Goal: Information Seeking & Learning: Learn about a topic

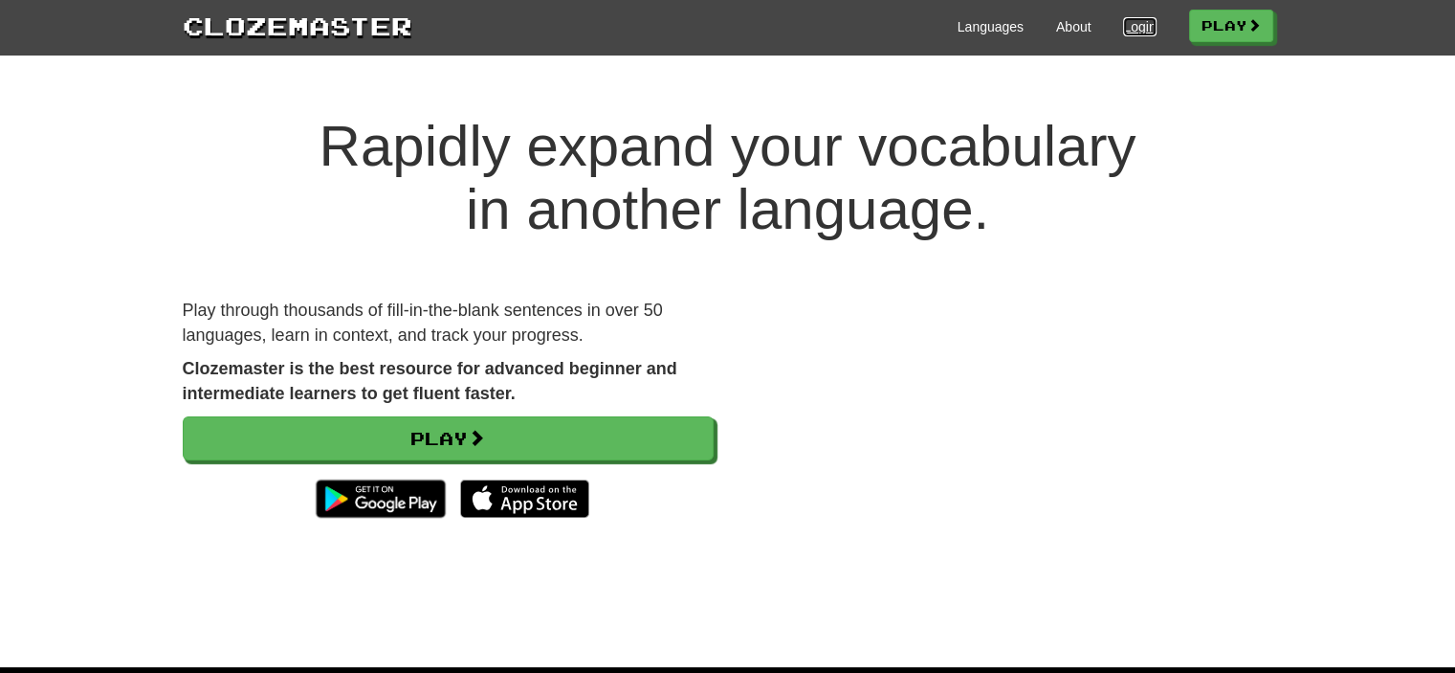
click at [1123, 19] on link "Login" at bounding box center [1139, 26] width 33 height 19
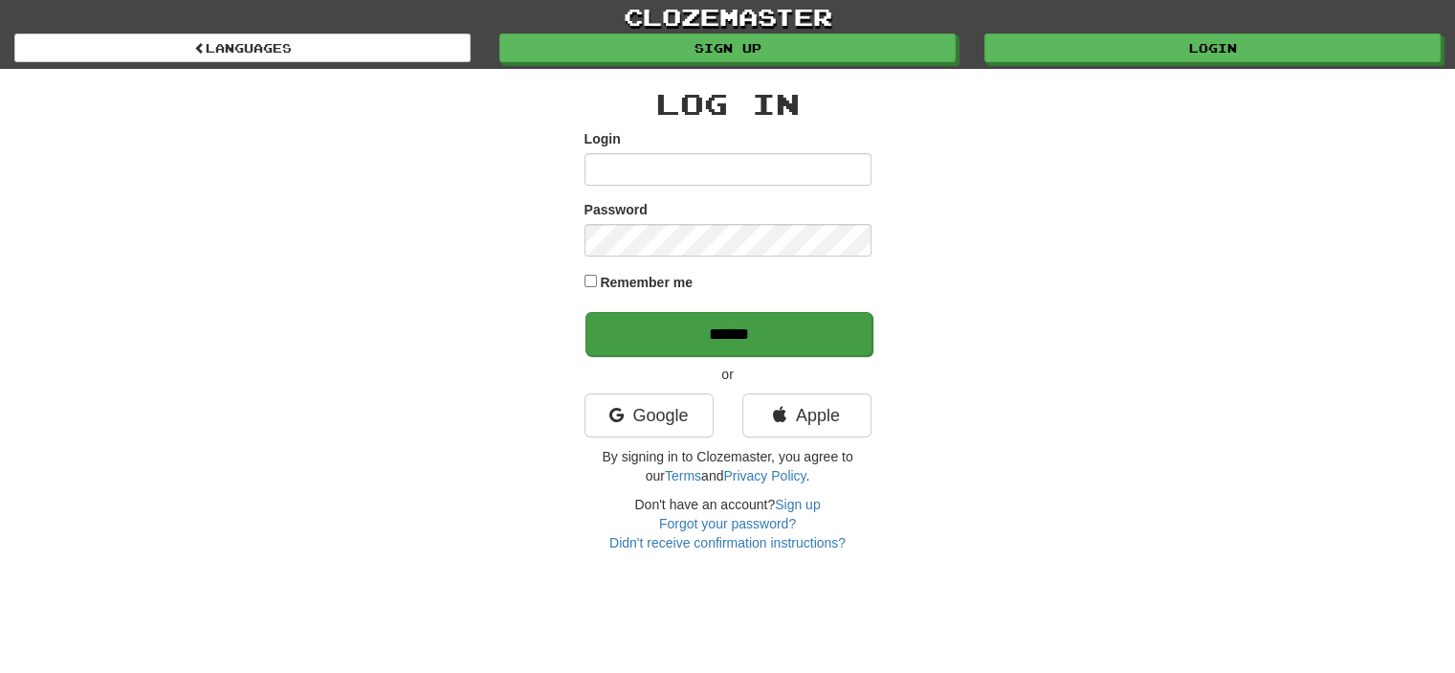
type input "**********"
click at [775, 331] on input "******" at bounding box center [729, 334] width 287 height 44
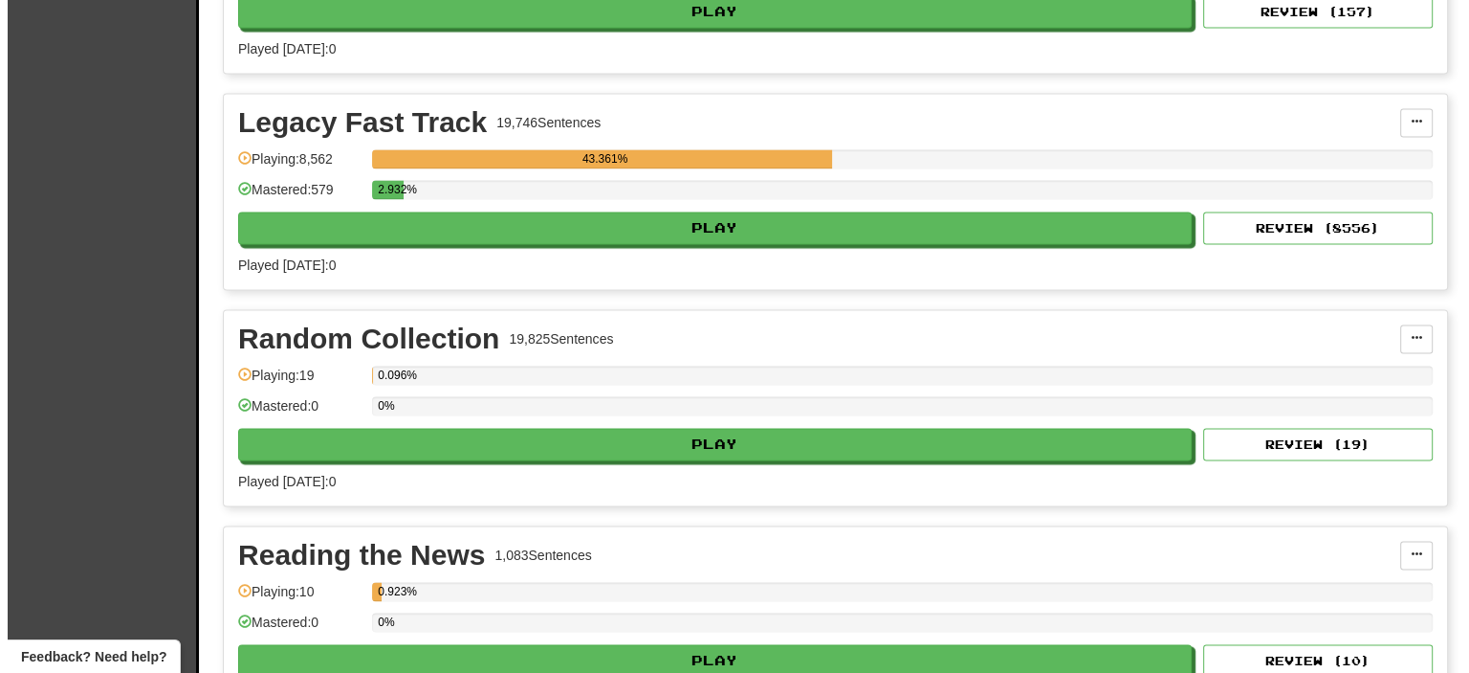
scroll to position [3531, 0]
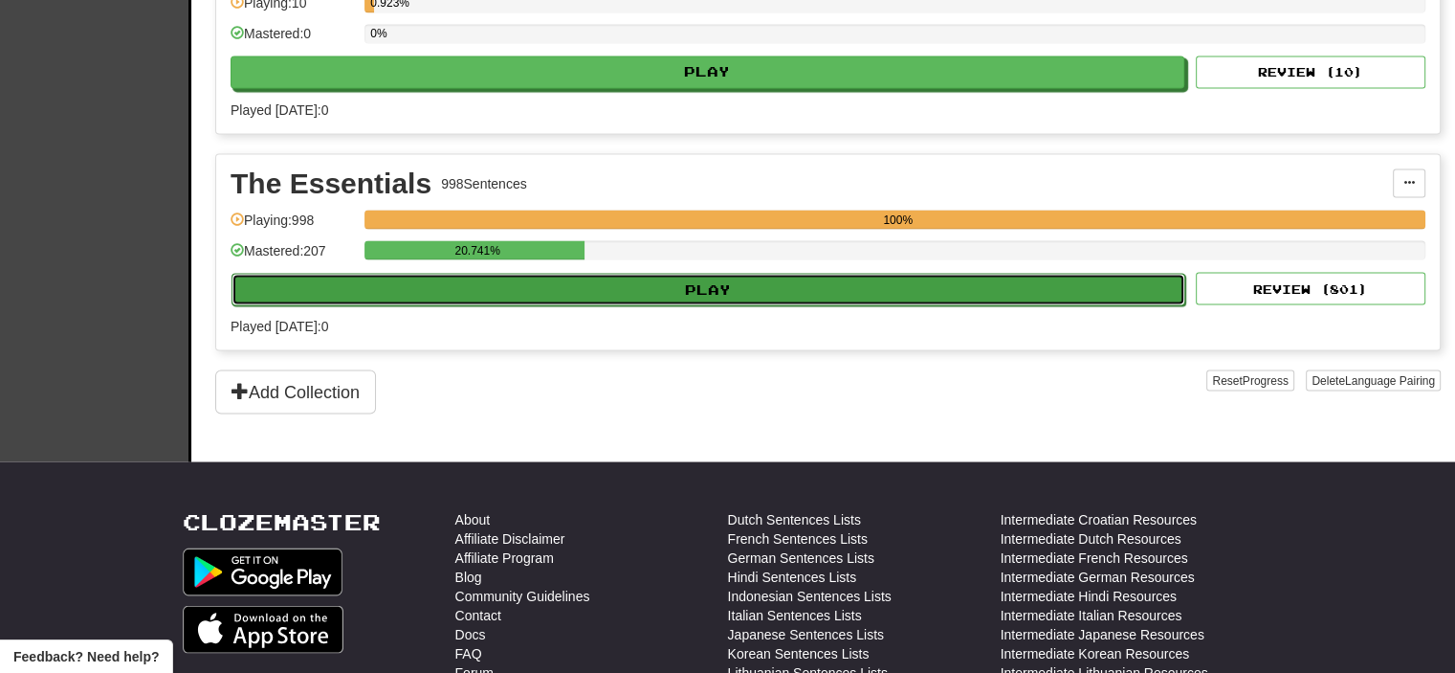
click at [747, 276] on button "Play" at bounding box center [709, 289] width 954 height 33
select select "**"
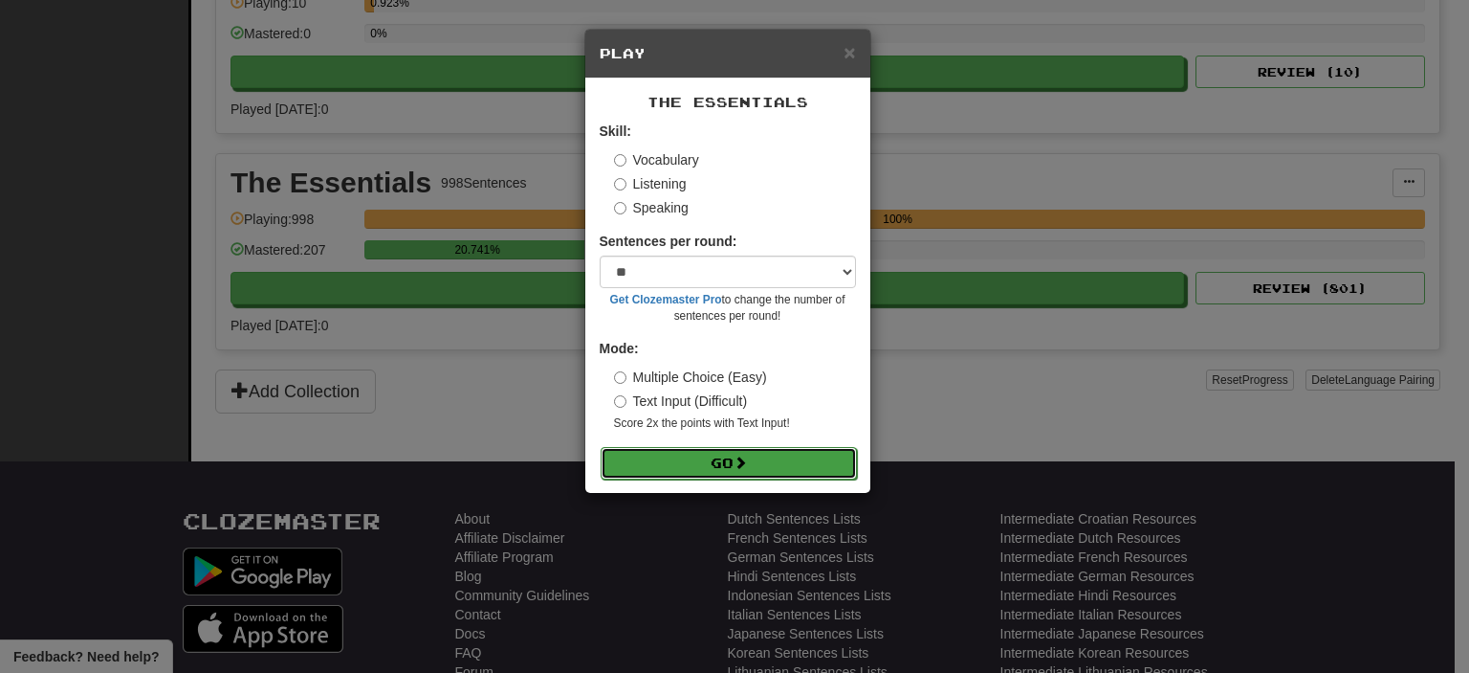
click at [718, 463] on button "Go" at bounding box center [729, 463] width 256 height 33
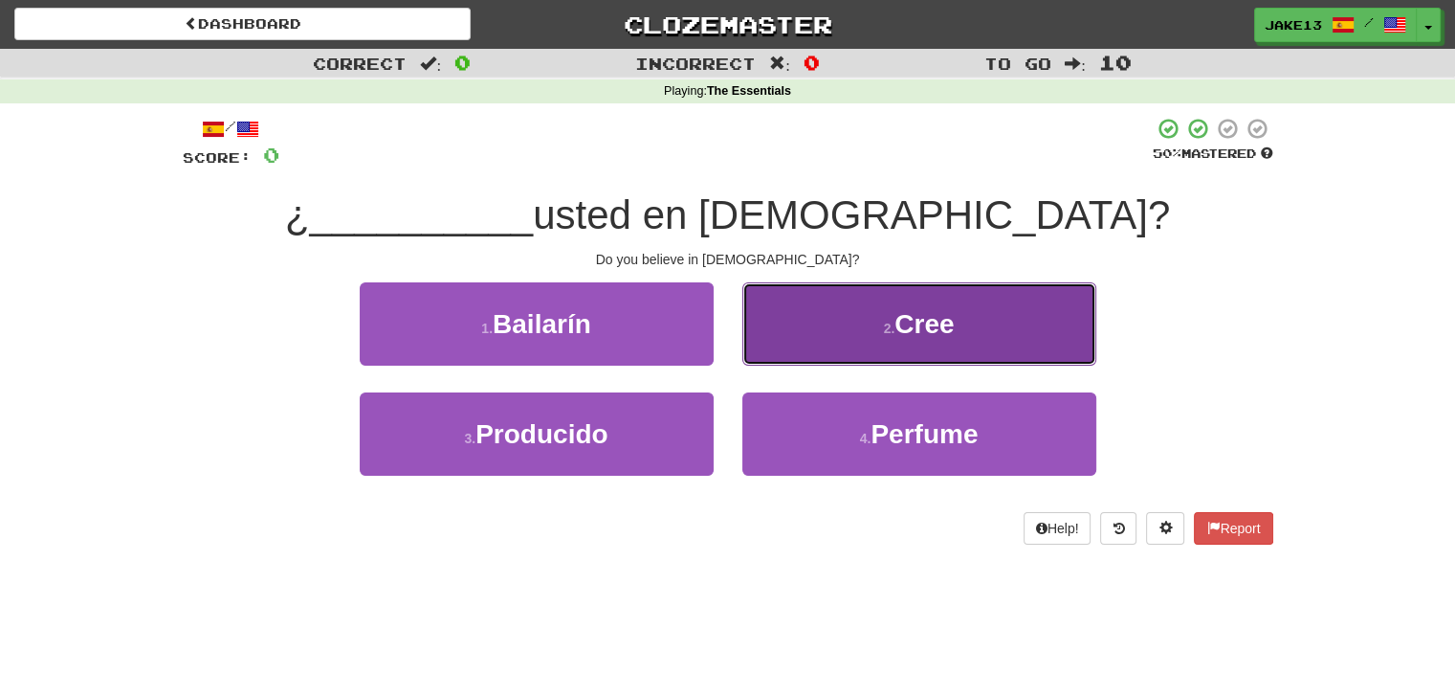
click at [919, 343] on button "2 . Cree" at bounding box center [919, 323] width 354 height 83
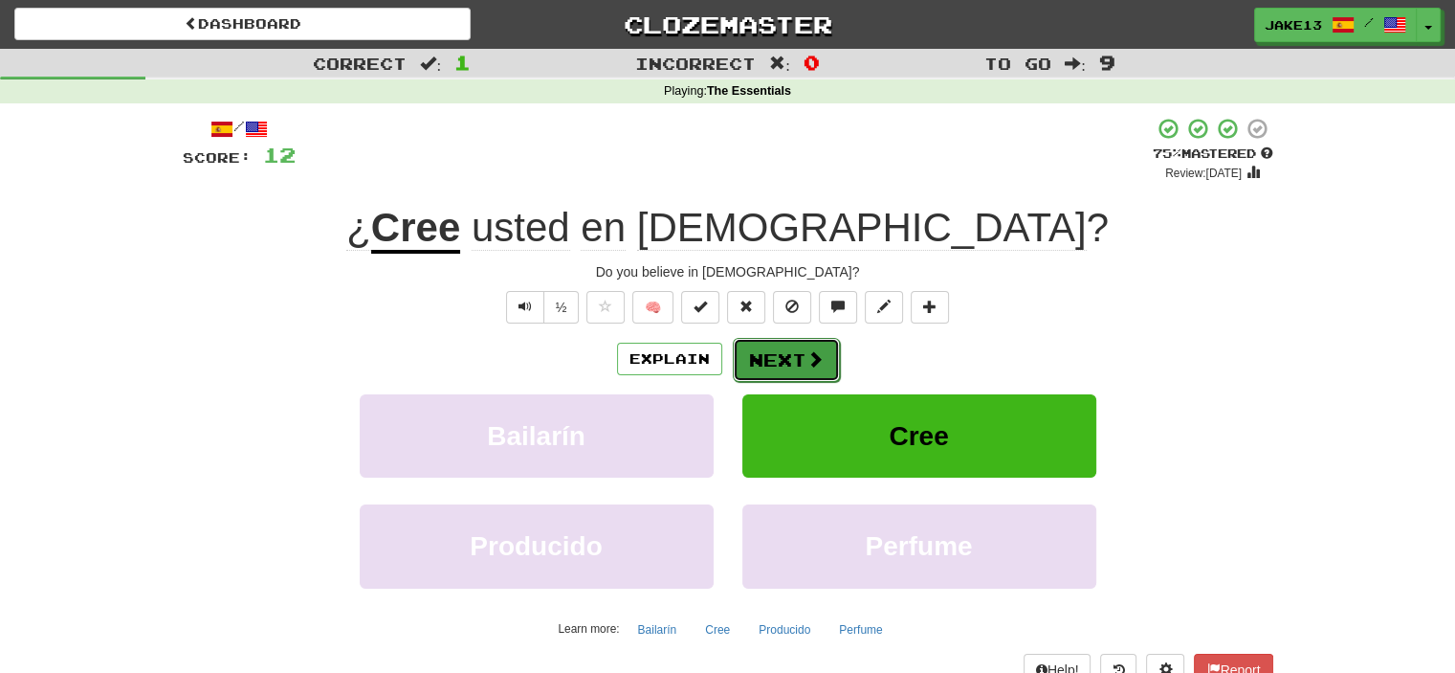
click at [787, 360] on button "Next" at bounding box center [786, 360] width 107 height 44
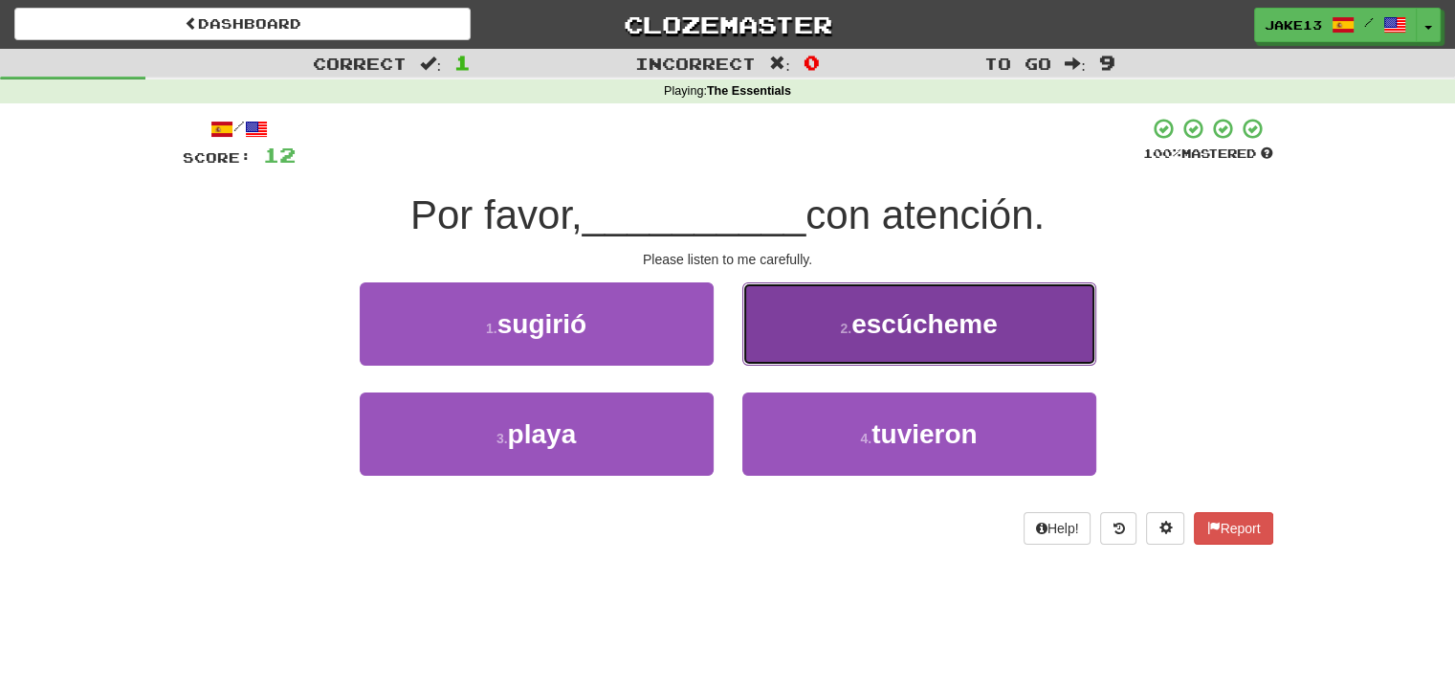
click at [923, 321] on span "escúcheme" at bounding box center [924, 324] width 146 height 30
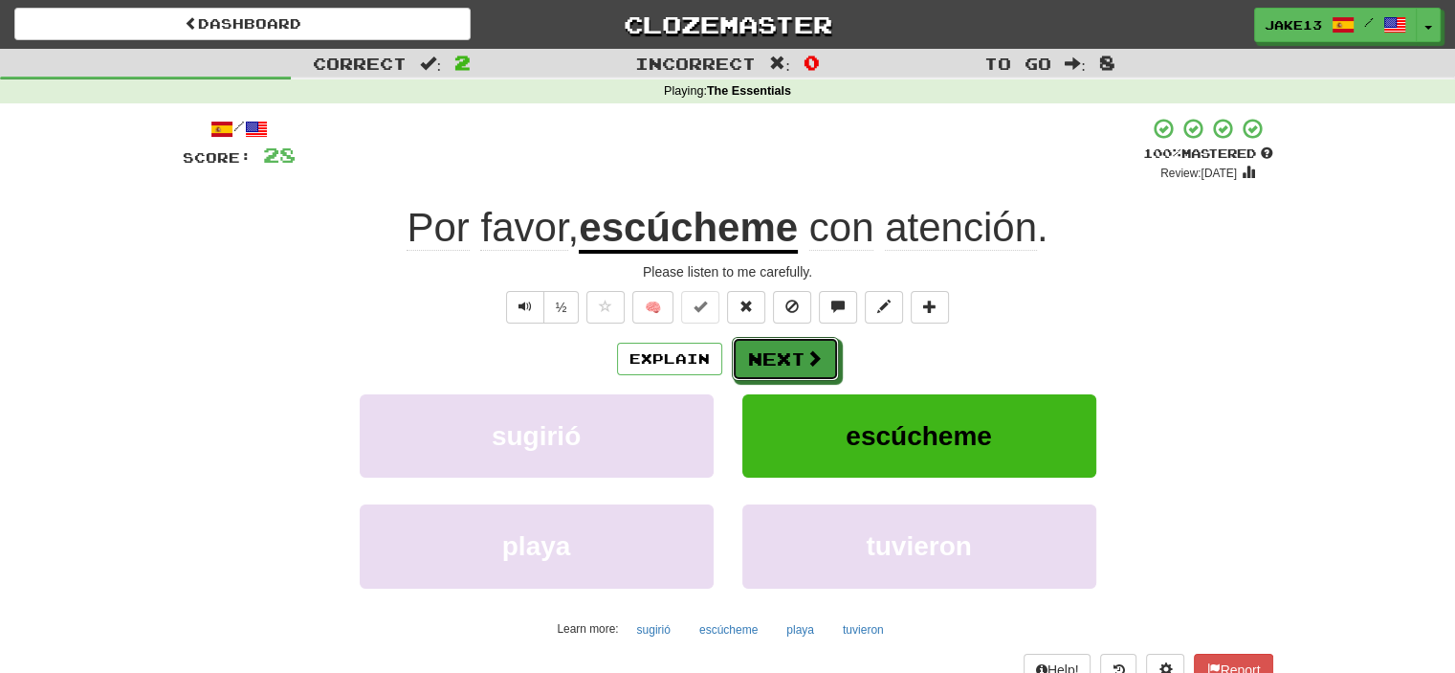
drag, startPoint x: 807, startPoint y: 349, endPoint x: 719, endPoint y: 497, distance: 172.4
click at [719, 497] on div "Explain Next sugirió escúcheme playa tuvieron Learn more: sugirió escúcheme pla…" at bounding box center [728, 490] width 1091 height 307
click at [719, 499] on div "sugirió" at bounding box center [536, 449] width 383 height 110
click at [811, 357] on span at bounding box center [815, 358] width 17 height 17
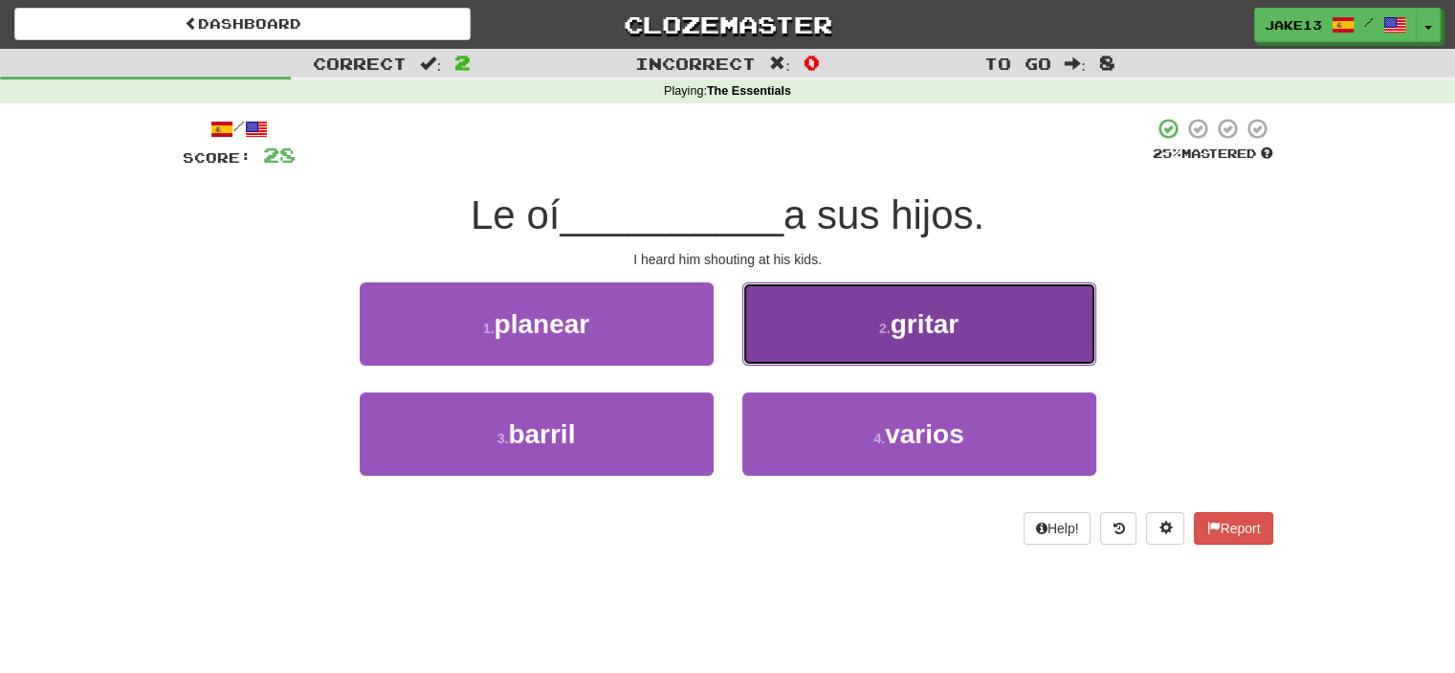
click at [854, 339] on button "2 . gritar" at bounding box center [919, 323] width 354 height 83
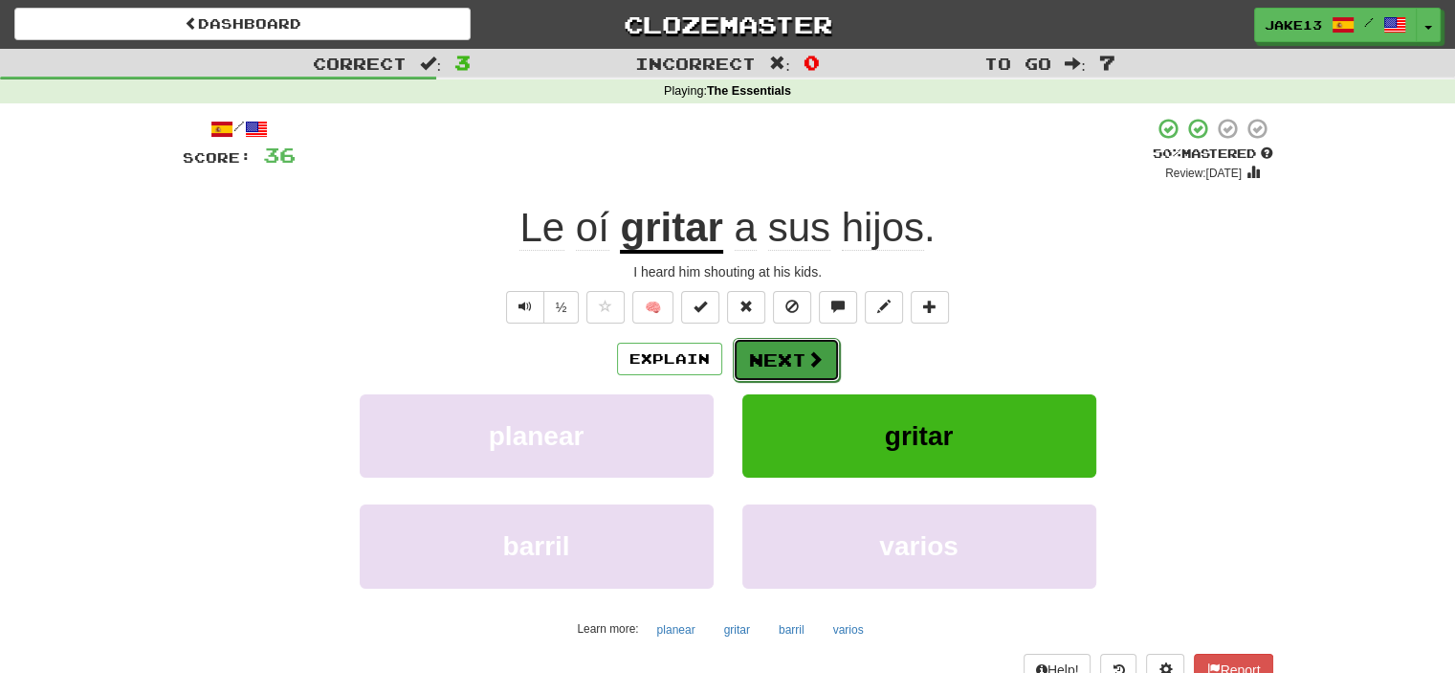
click at [758, 351] on button "Next" at bounding box center [786, 360] width 107 height 44
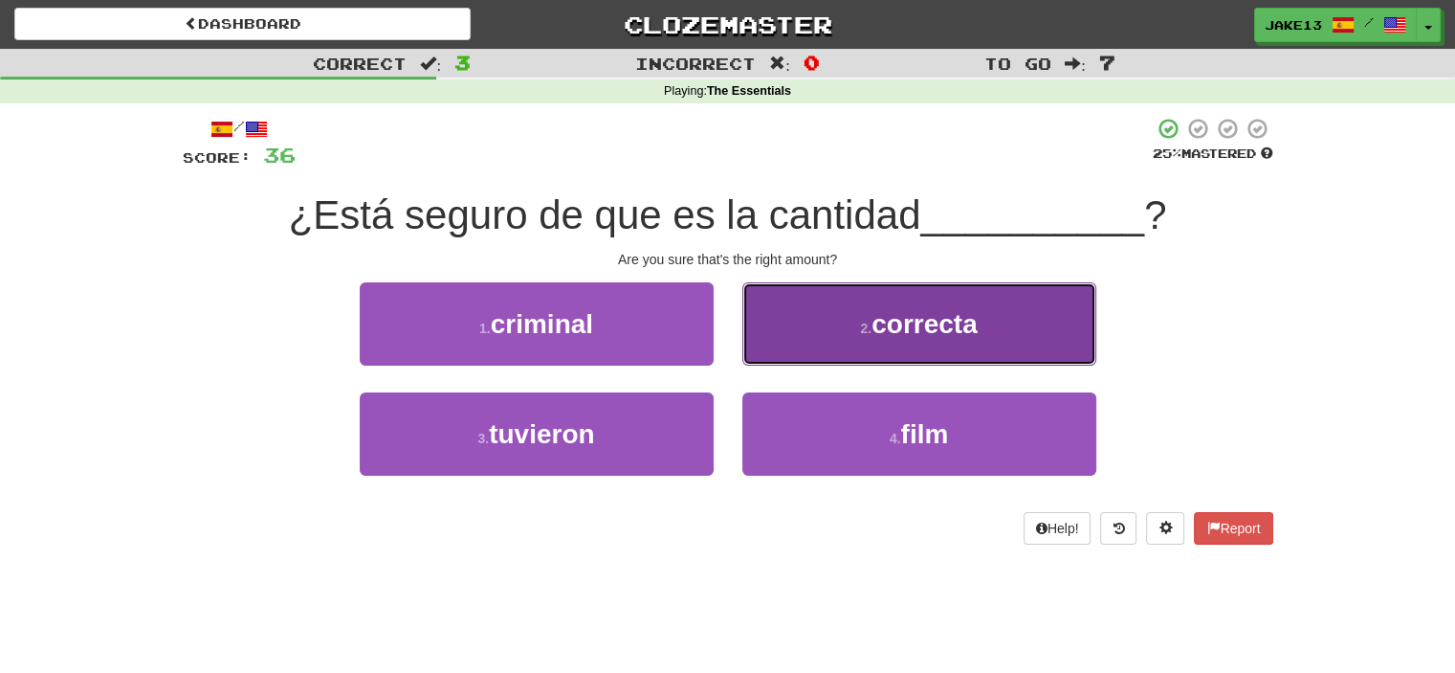
click at [944, 322] on span "correcta" at bounding box center [925, 324] width 106 height 30
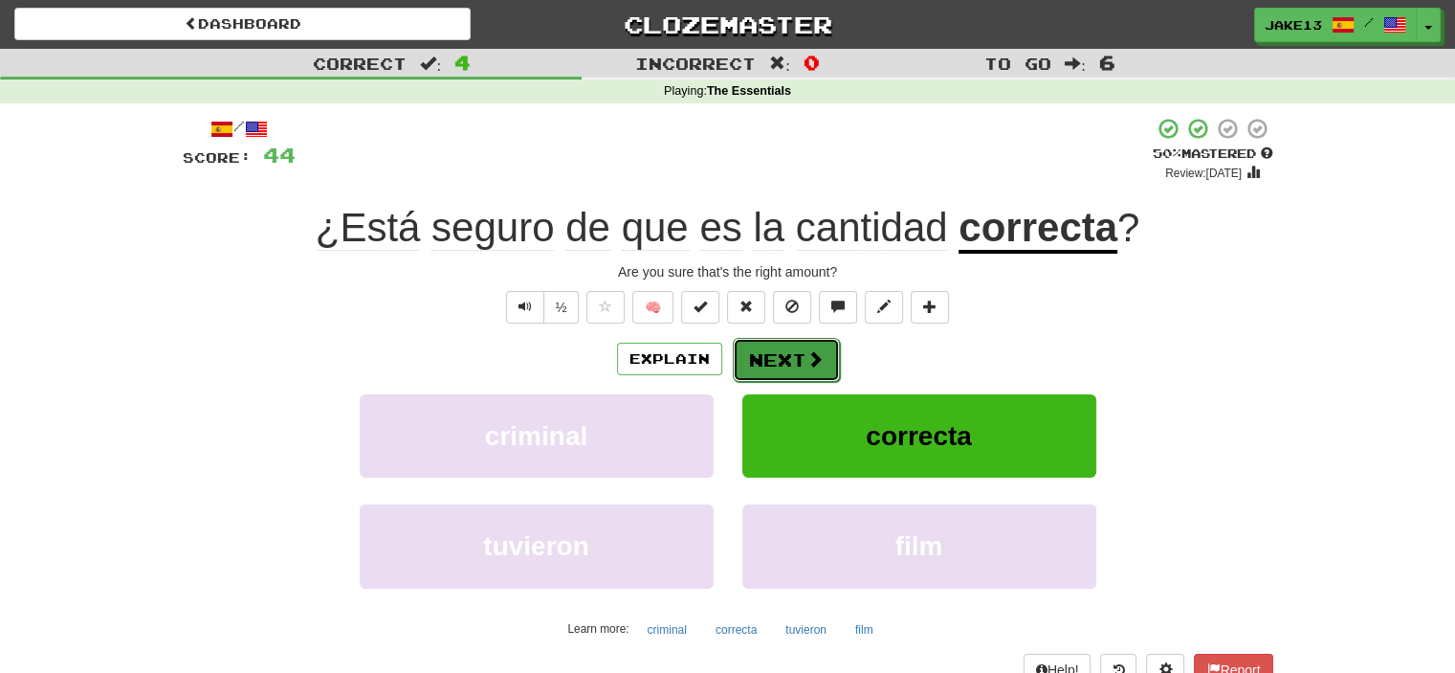
click at [807, 352] on span at bounding box center [815, 358] width 17 height 17
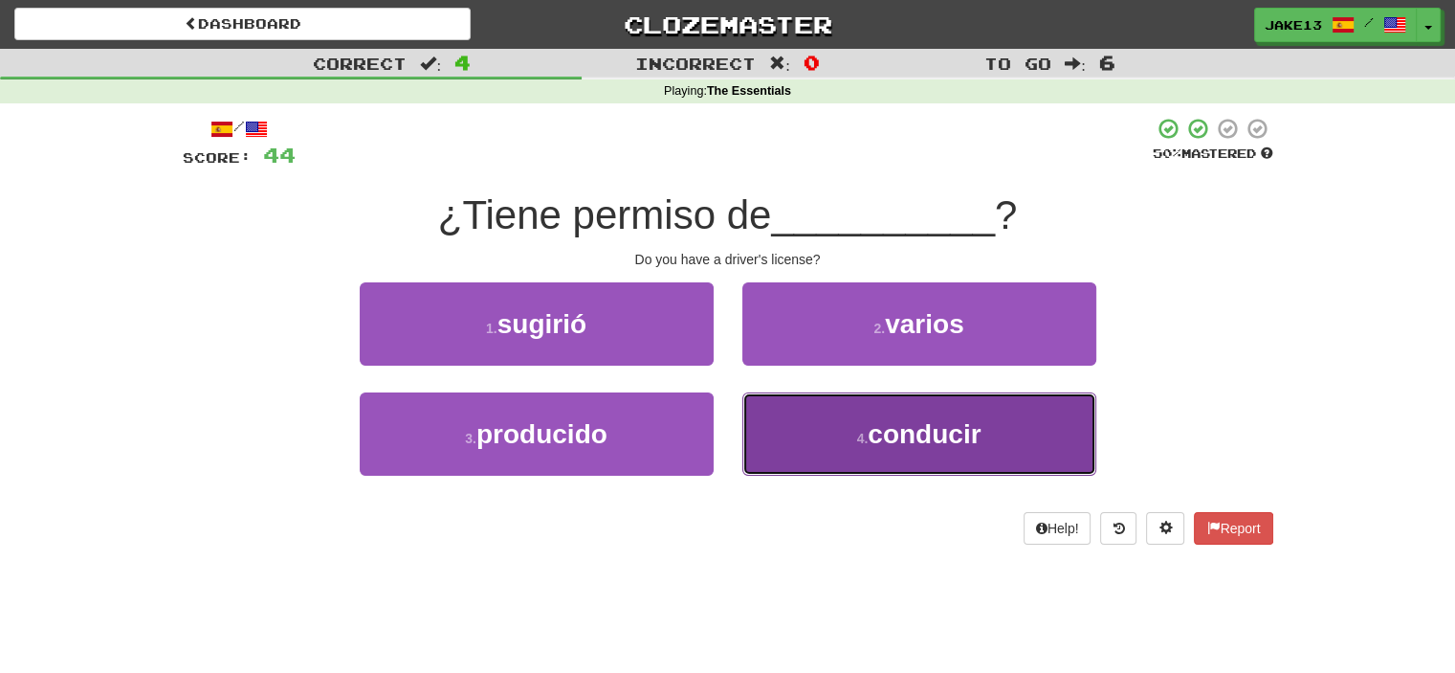
click at [870, 431] on span "conducir" at bounding box center [924, 434] width 113 height 30
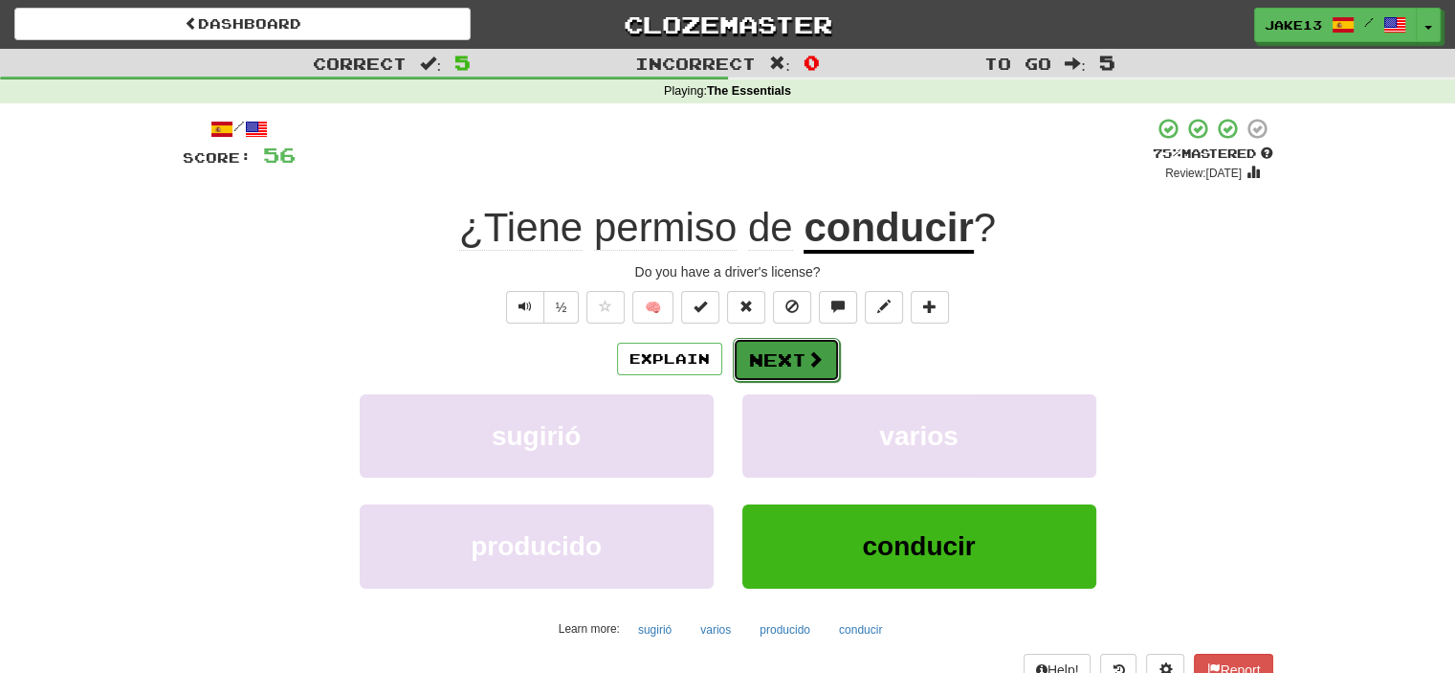
click at [770, 359] on button "Next" at bounding box center [786, 360] width 107 height 44
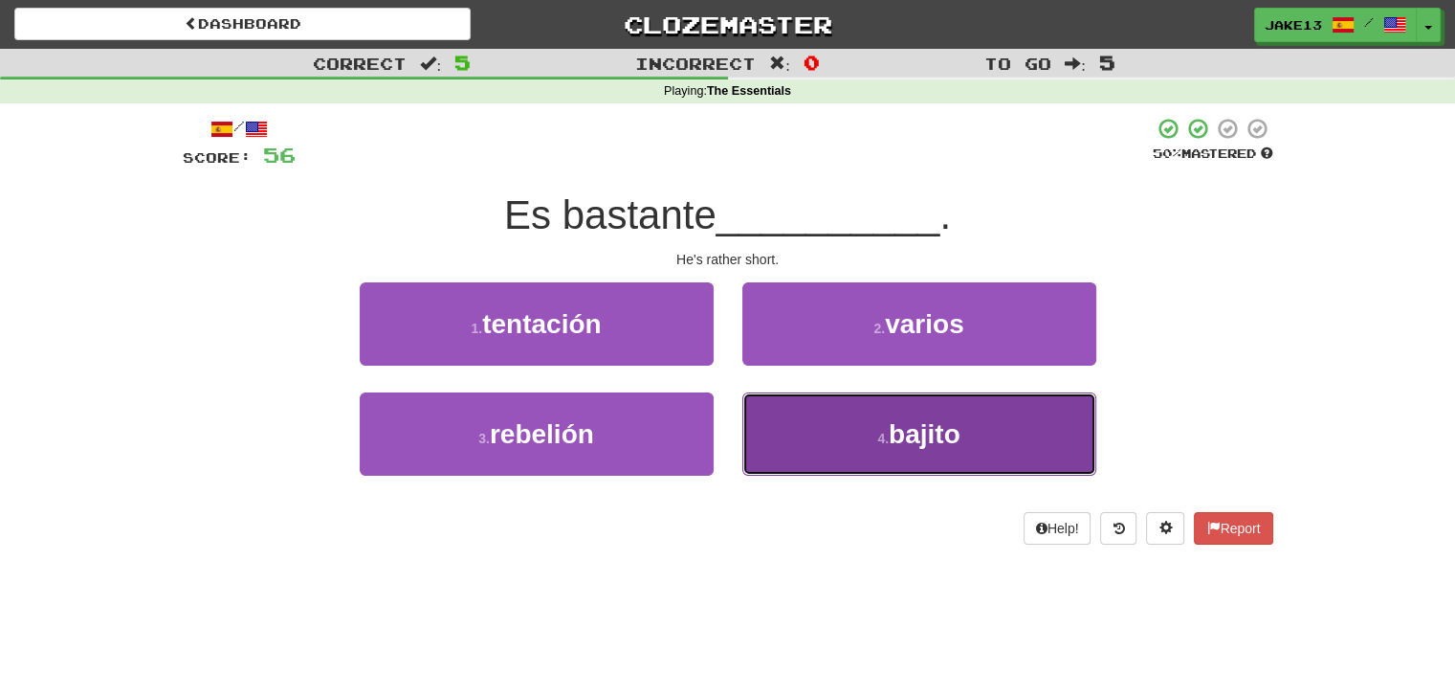
click at [869, 440] on button "4 . bajito" at bounding box center [919, 433] width 354 height 83
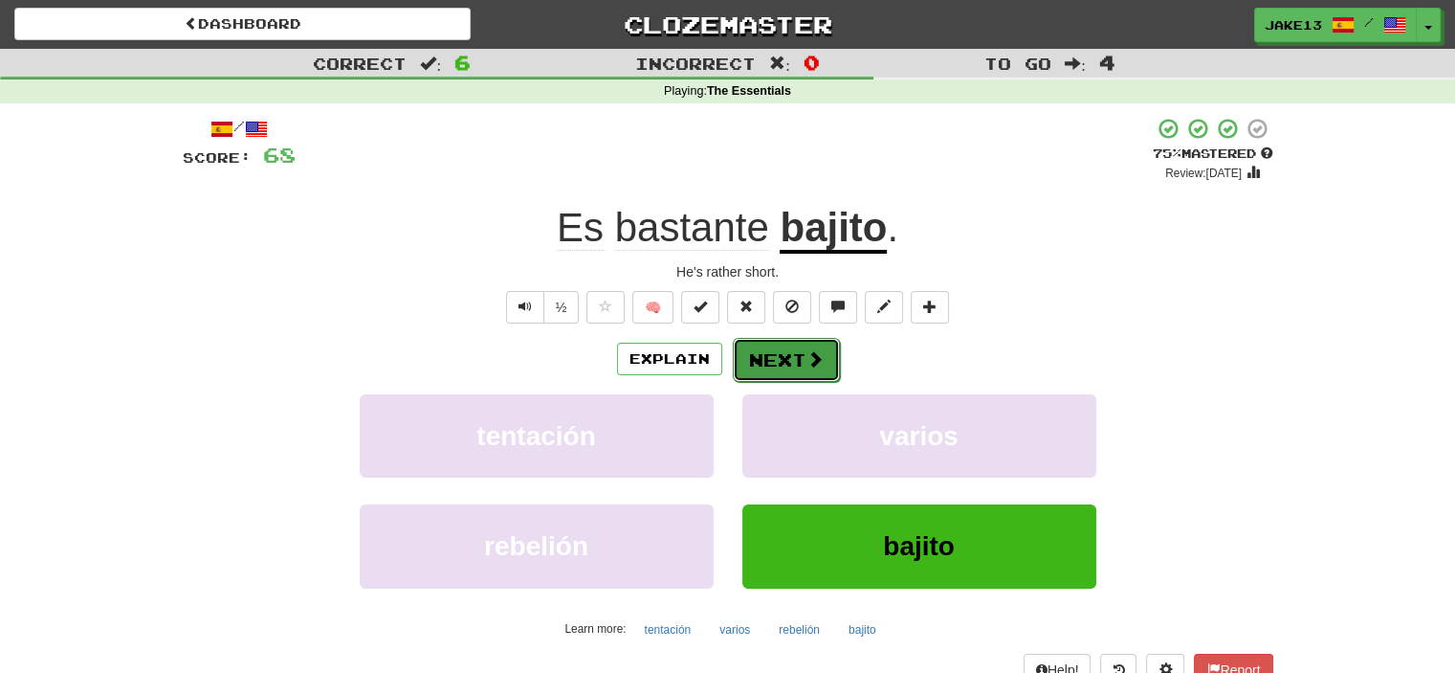
click at [789, 355] on button "Next" at bounding box center [786, 360] width 107 height 44
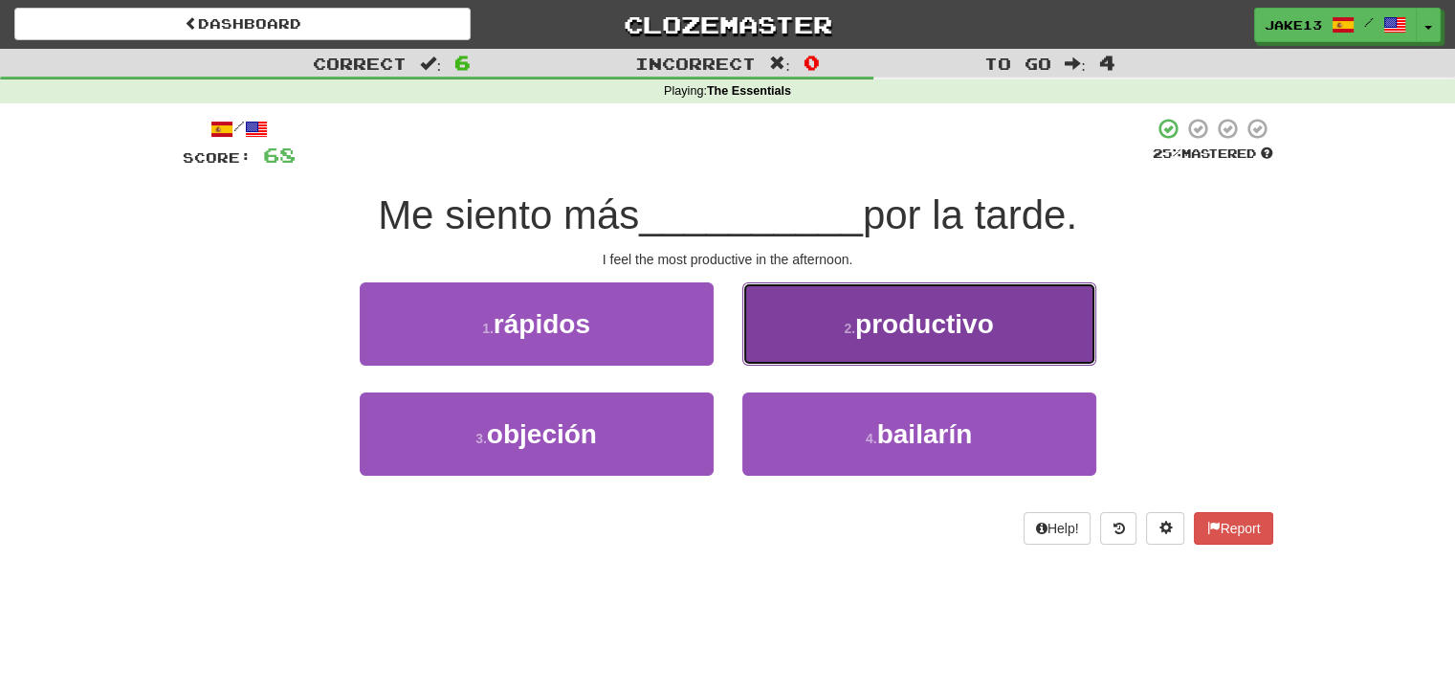
click at [968, 320] on span "productivo" at bounding box center [924, 324] width 139 height 30
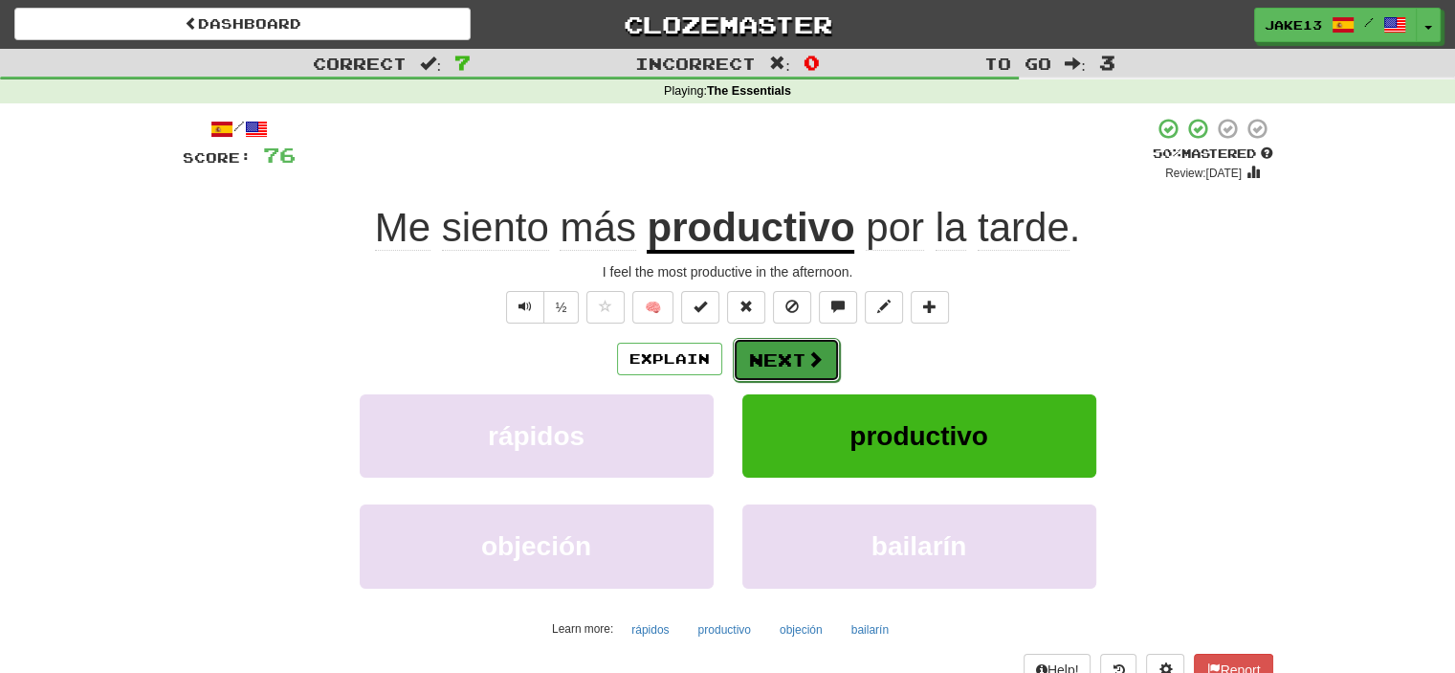
click at [769, 349] on button "Next" at bounding box center [786, 360] width 107 height 44
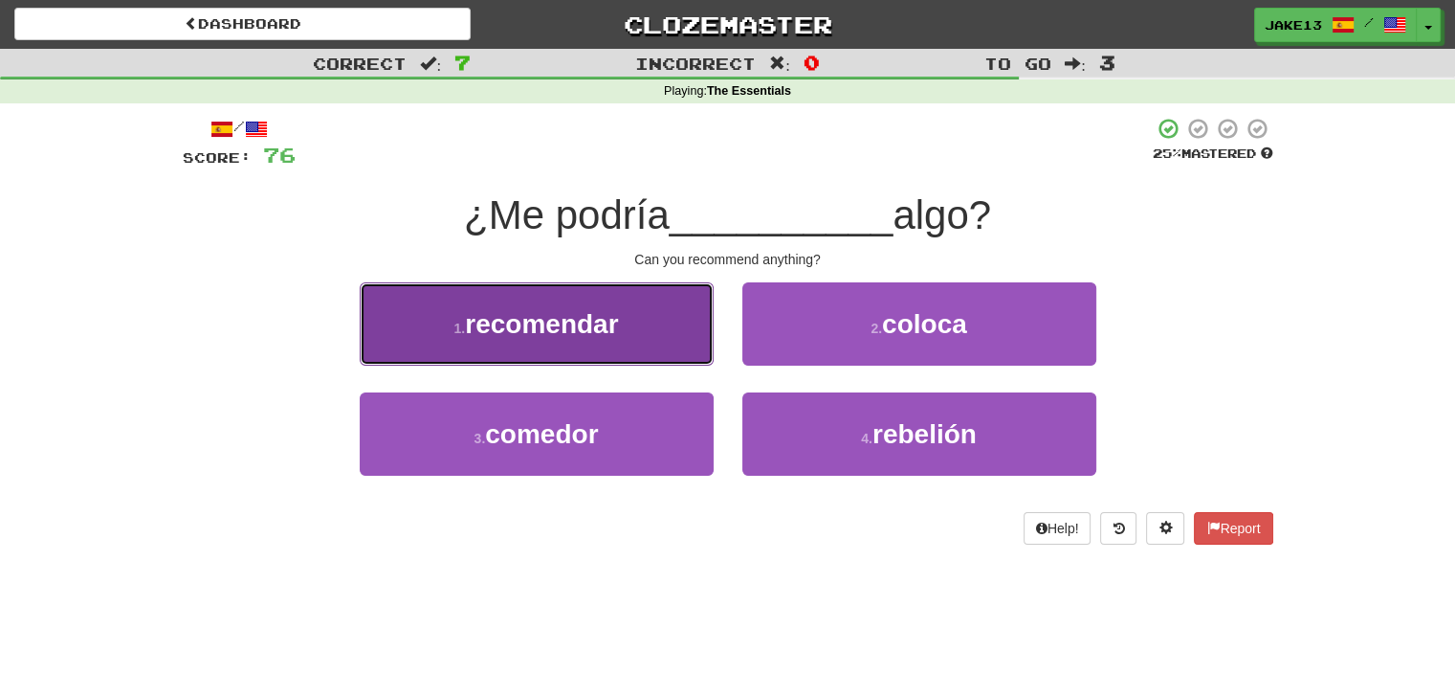
click at [574, 343] on button "1 . recomendar" at bounding box center [537, 323] width 354 height 83
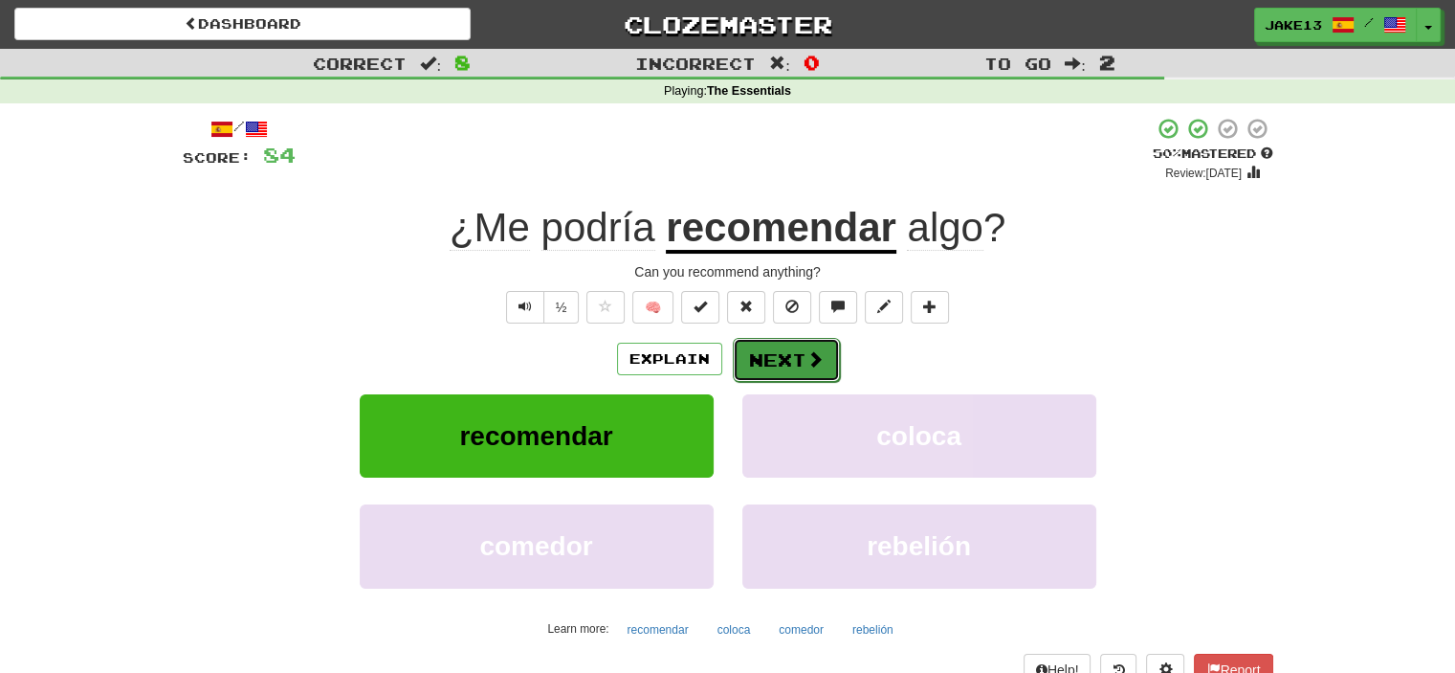
click at [769, 355] on button "Next" at bounding box center [786, 360] width 107 height 44
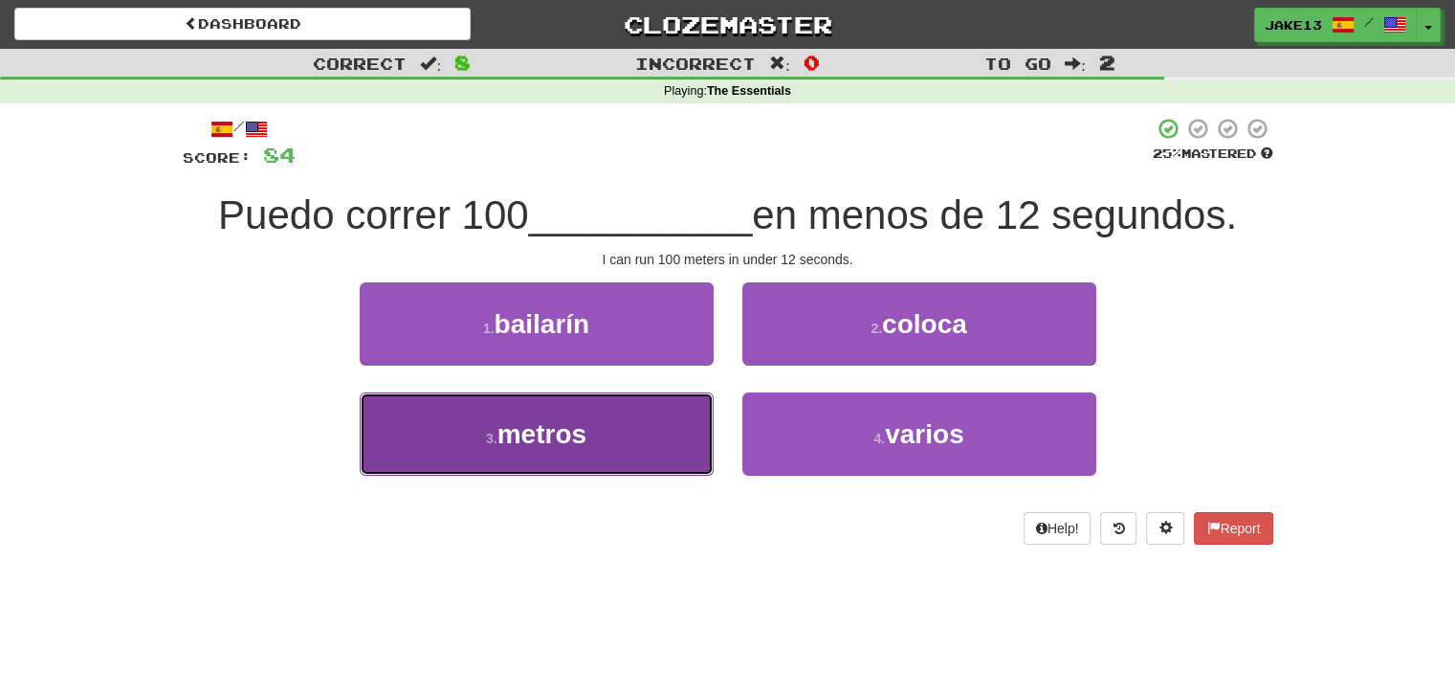
click at [617, 415] on button "3 . metros" at bounding box center [537, 433] width 354 height 83
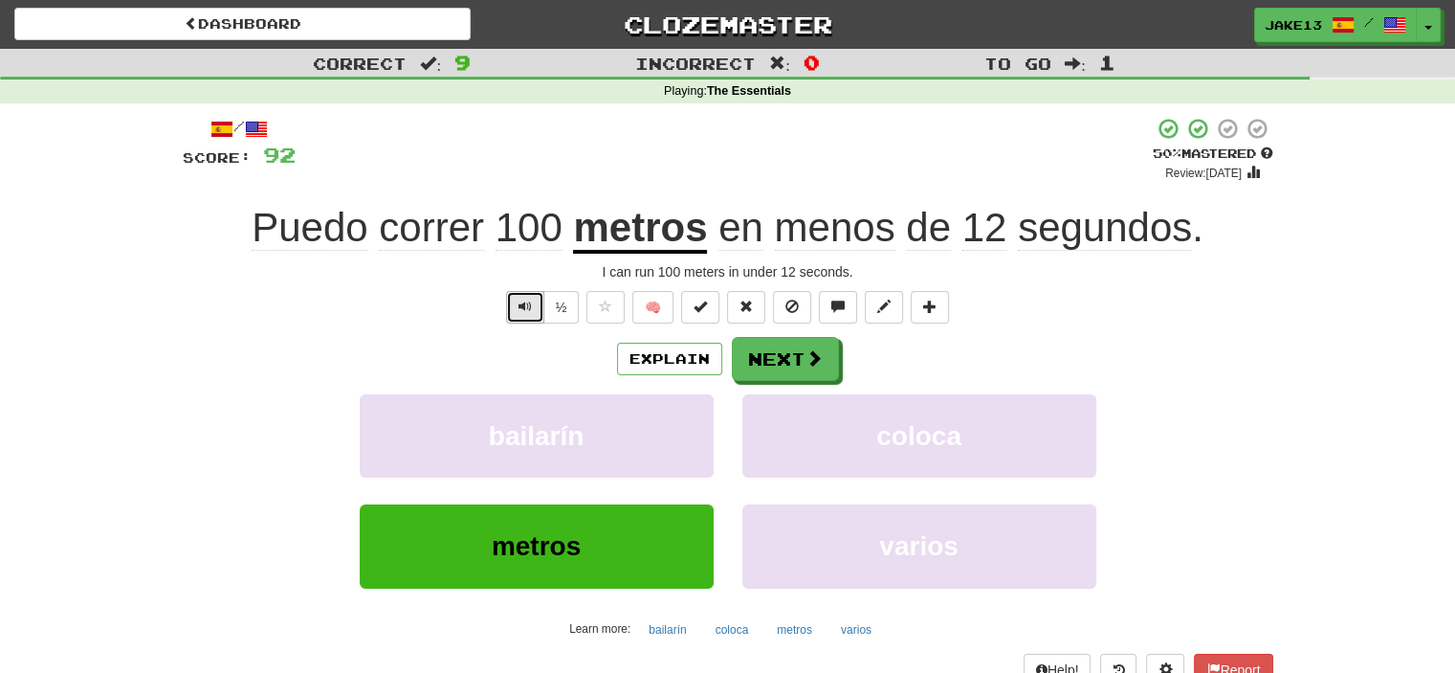
click at [530, 310] on span "Text-to-speech controls" at bounding box center [525, 305] width 13 height 13
click at [765, 358] on button "Next" at bounding box center [786, 360] width 107 height 44
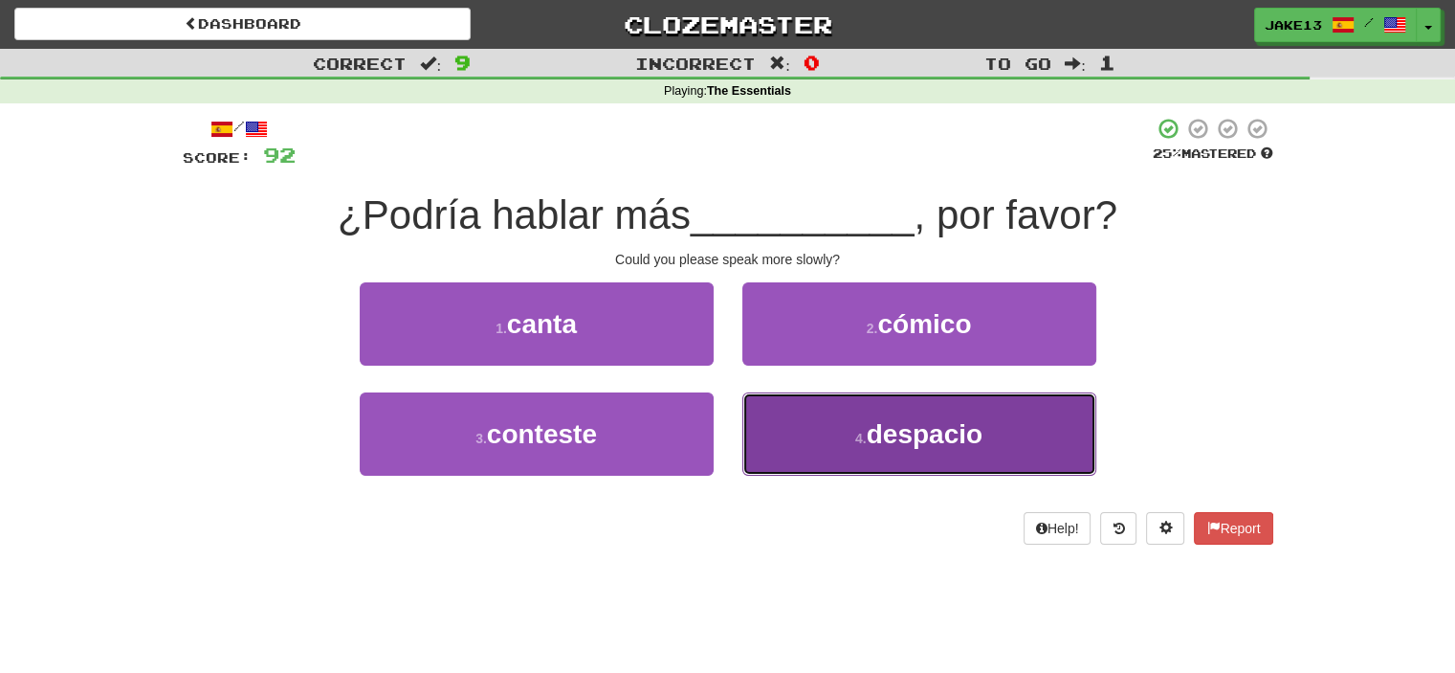
click at [865, 441] on small "4 ." at bounding box center [860, 438] width 11 height 15
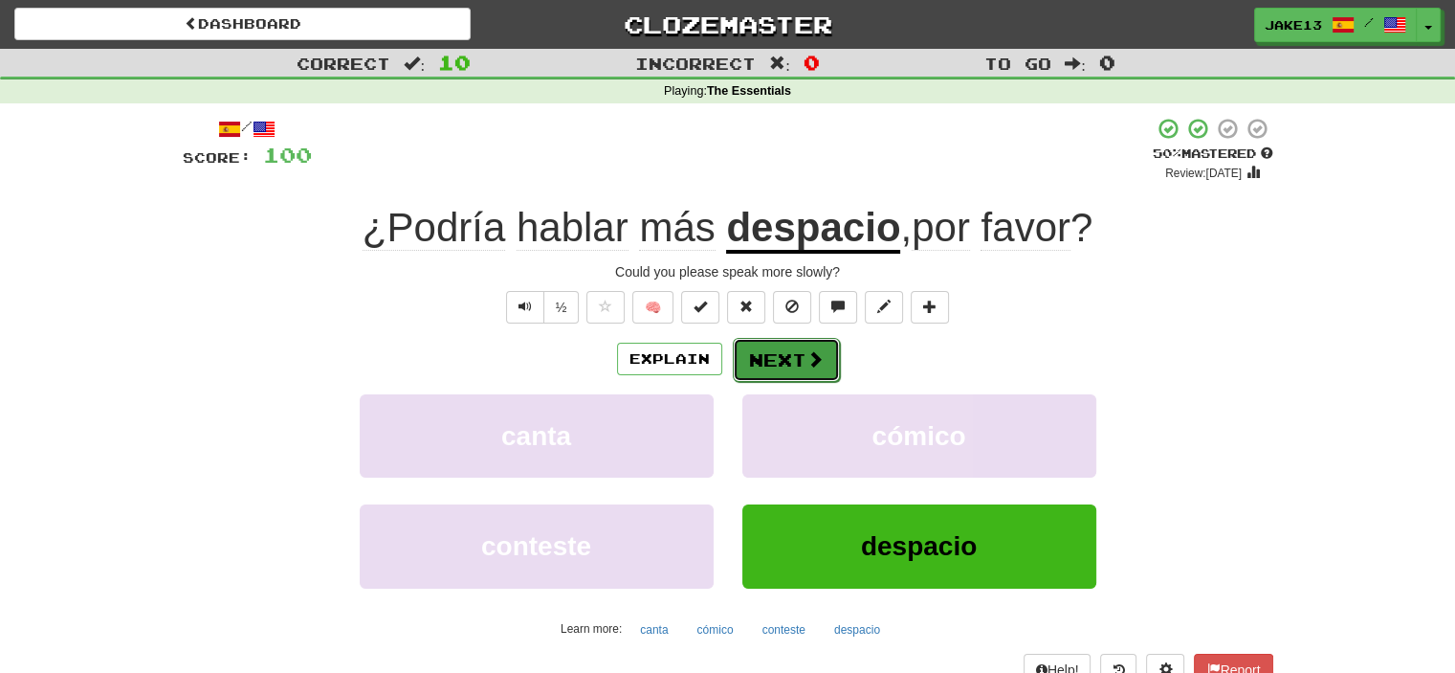
click at [785, 370] on button "Next" at bounding box center [786, 360] width 107 height 44
